Goal: Transaction & Acquisition: Subscribe to service/newsletter

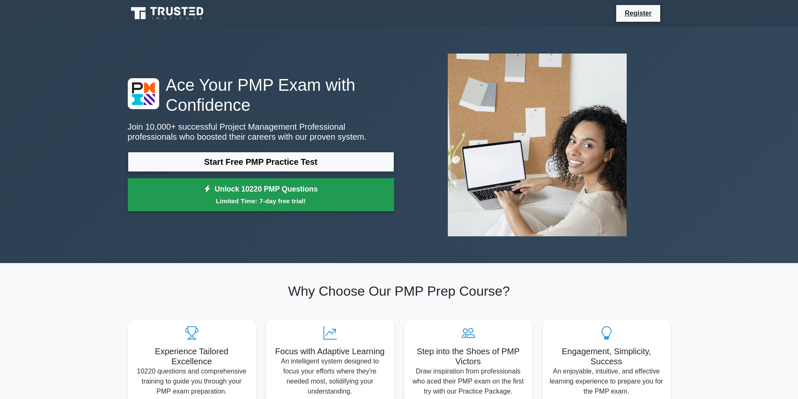
click at [195, 196] on small "Limited Time: 7-day free trial!" at bounding box center [260, 201] width 245 height 10
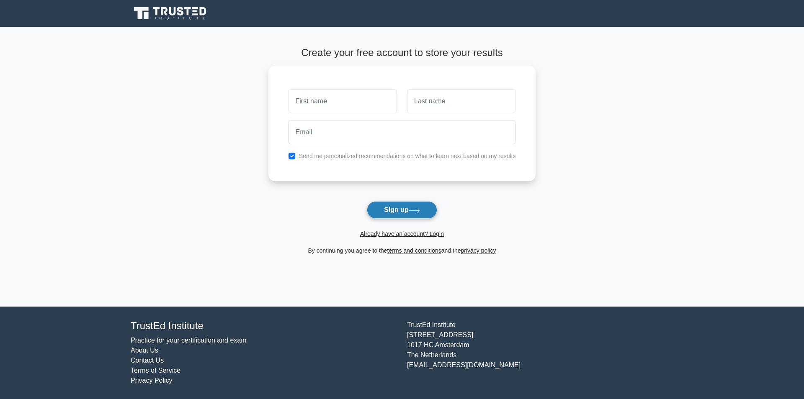
click at [418, 215] on button "Sign up" at bounding box center [402, 210] width 70 height 18
click at [427, 208] on button "Sign up" at bounding box center [402, 210] width 70 height 18
click at [420, 214] on button "Sign up" at bounding box center [402, 210] width 70 height 18
